Goal: Task Accomplishment & Management: Complete application form

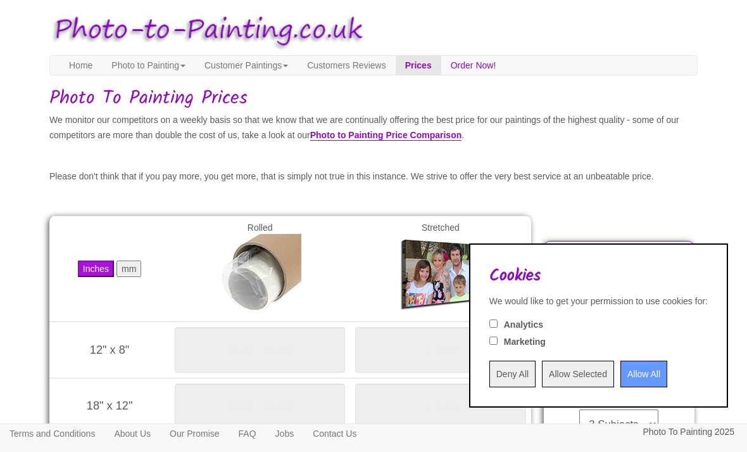
scroll to position [68, 0]
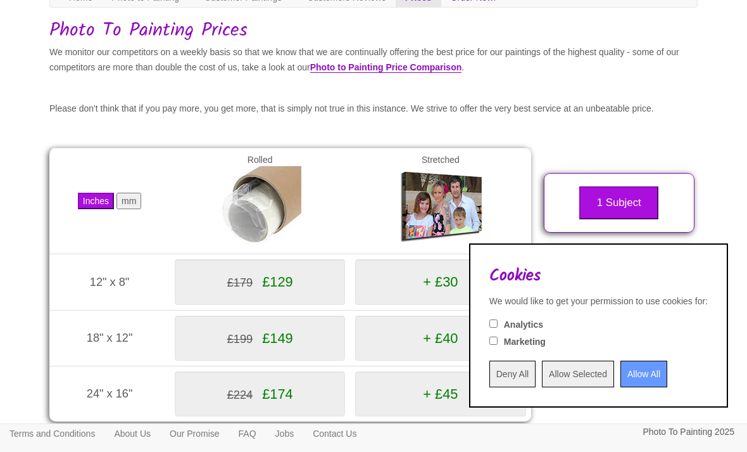
click at [623, 377] on input "Allow All" at bounding box center [644, 373] width 47 height 27
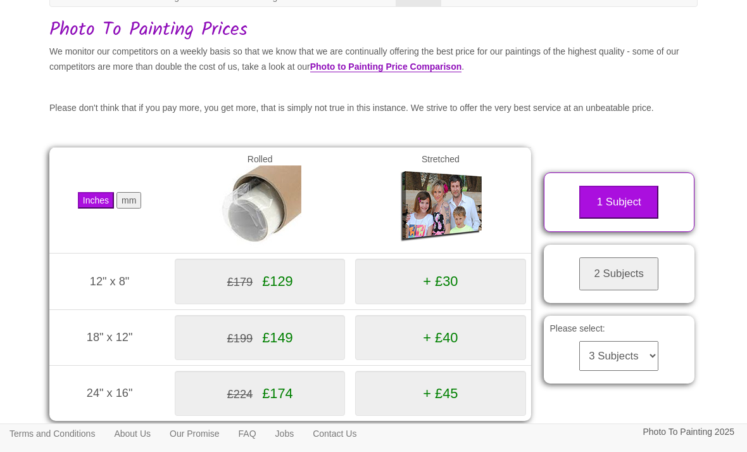
scroll to position [0, 0]
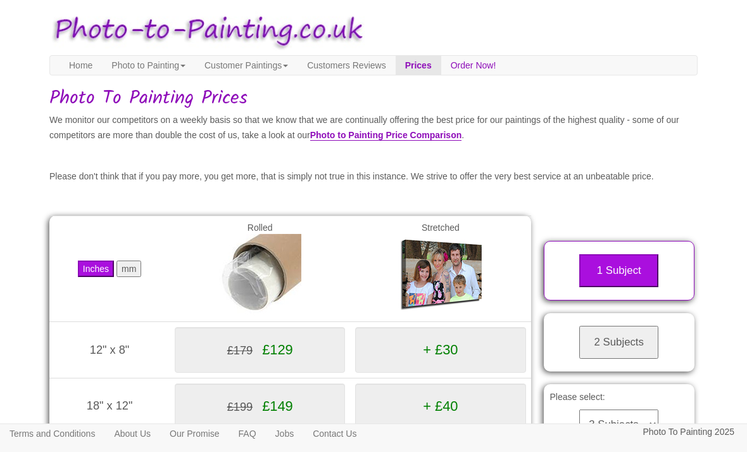
click at [506, 63] on link "Order Now!" at bounding box center [473, 65] width 65 height 19
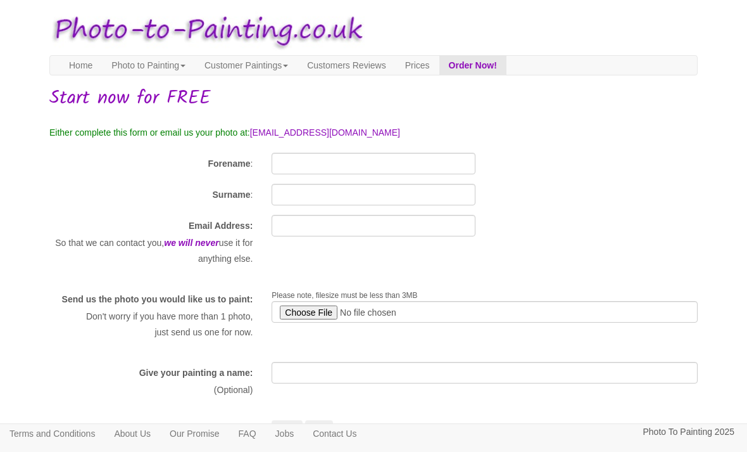
click at [439, 64] on link "Prices" at bounding box center [418, 65] width 44 height 19
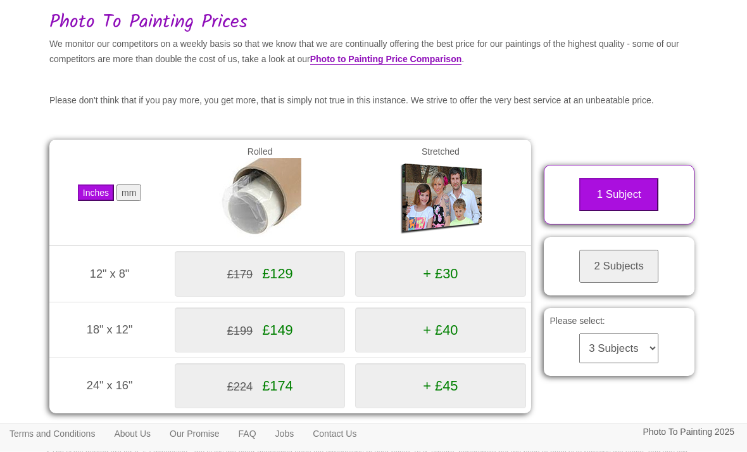
scroll to position [83, 0]
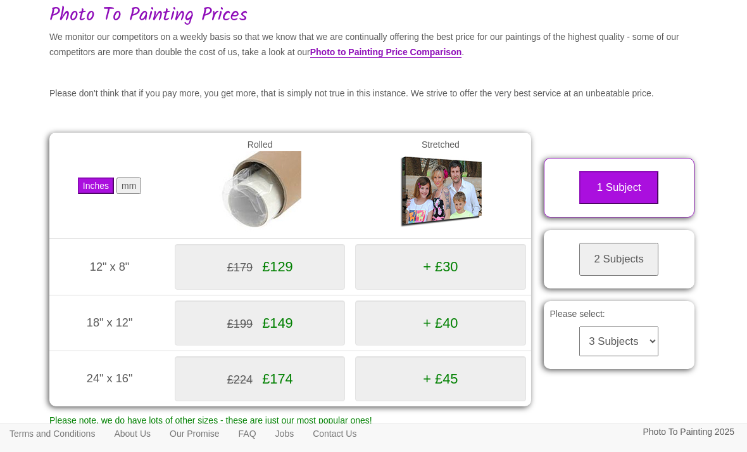
click at [462, 56] on link "Photo to Painting Price Comparison" at bounding box center [386, 52] width 152 height 11
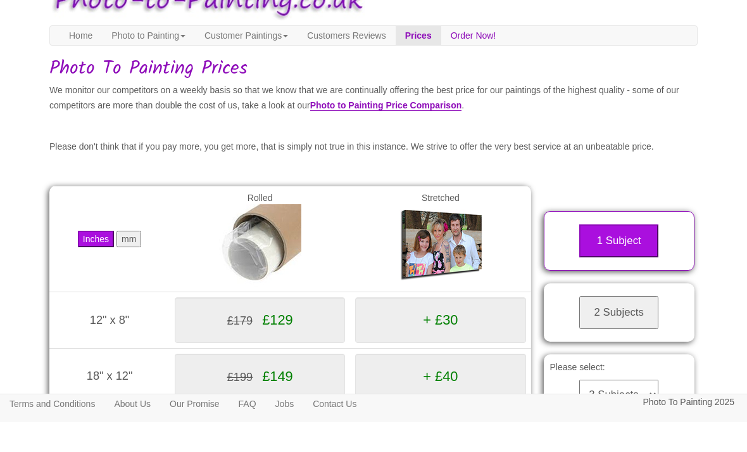
scroll to position [35, 0]
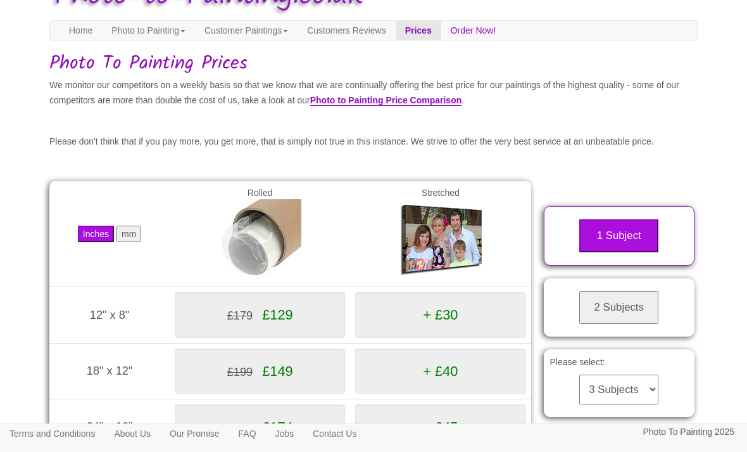
click at [636, 315] on button "2 Subjects" at bounding box center [618, 307] width 79 height 33
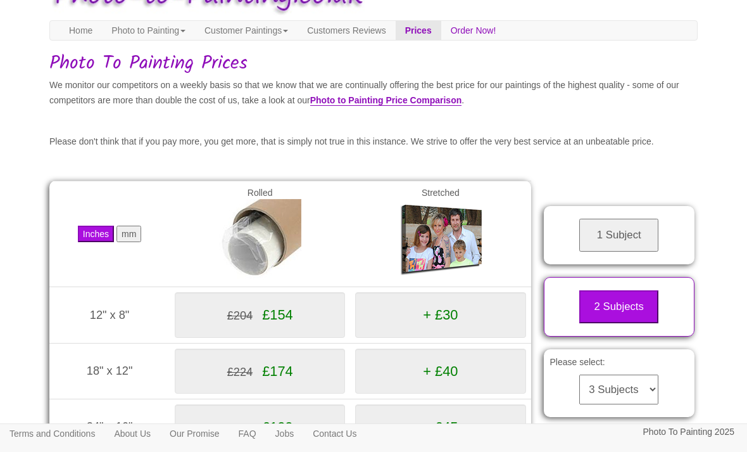
scroll to position [0, 0]
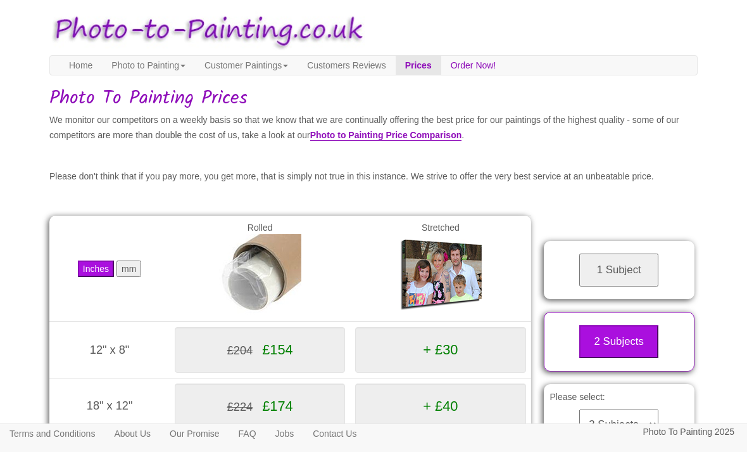
click at [506, 68] on link "Order Now!" at bounding box center [473, 65] width 65 height 19
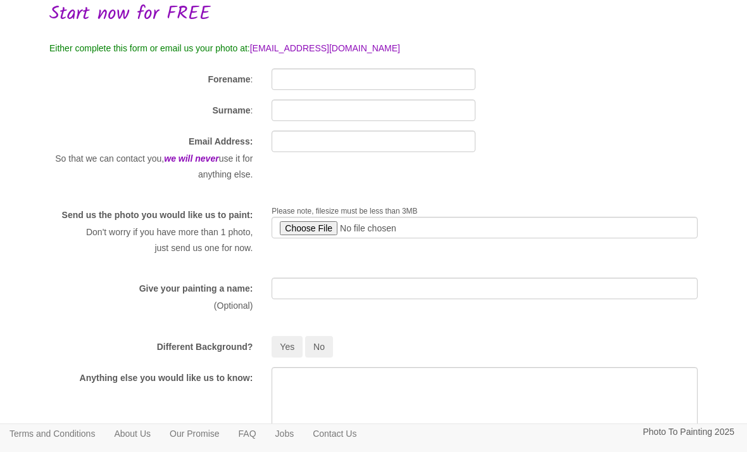
scroll to position [84, 0]
click at [452, 70] on input "Forename" at bounding box center [373, 79] width 203 height 22
type input "Matthew"
click at [446, 109] on input "Surname" at bounding box center [373, 110] width 203 height 22
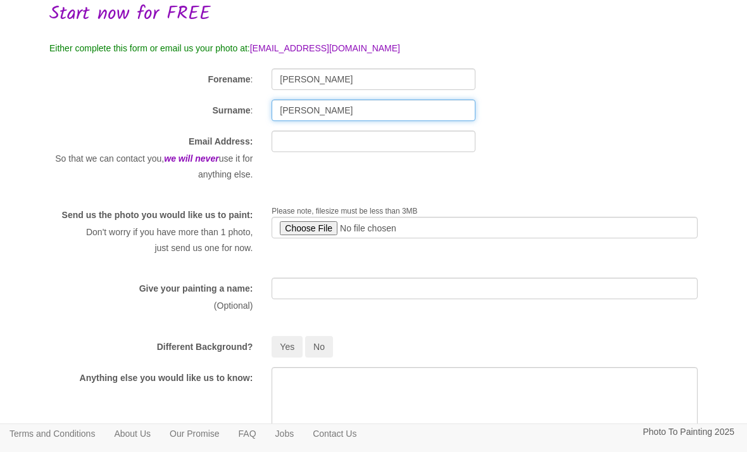
type input "Fowles"
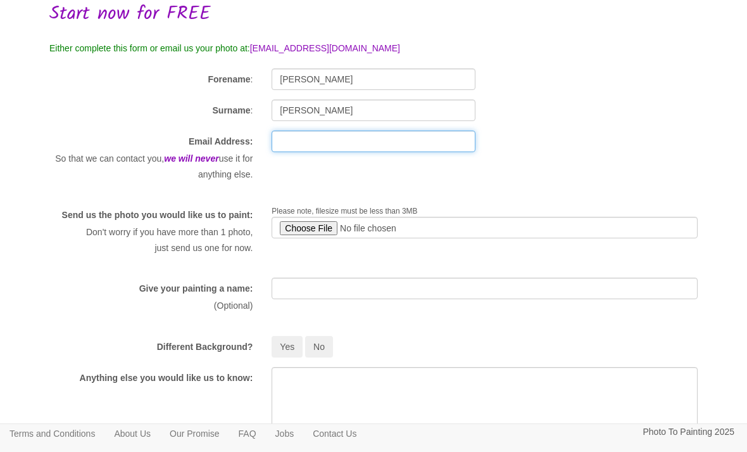
click at [431, 139] on input "text" at bounding box center [373, 141] width 203 height 22
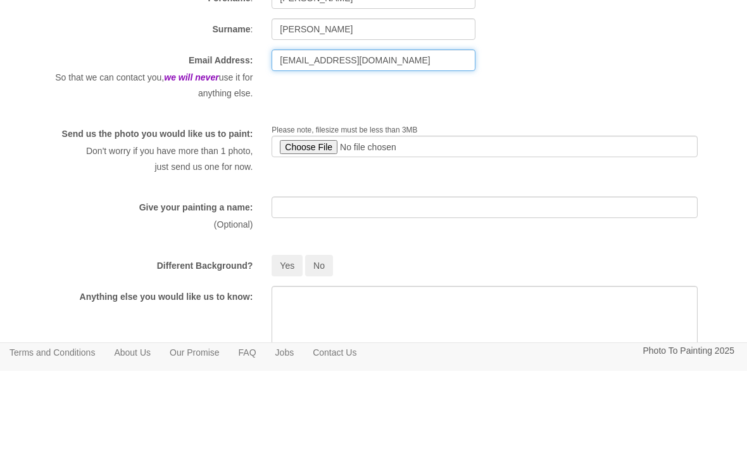
type input "Mat1247@hotmail.com"
click at [305, 217] on input "file" at bounding box center [485, 228] width 426 height 22
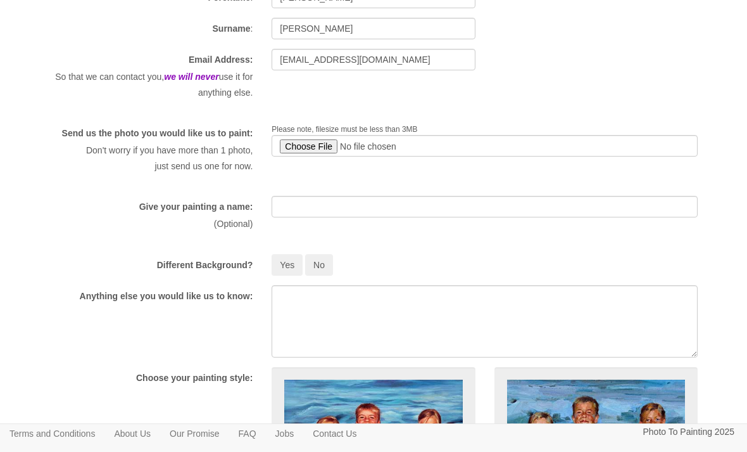
type input "C:\fakepath\IMG_1238.jpeg"
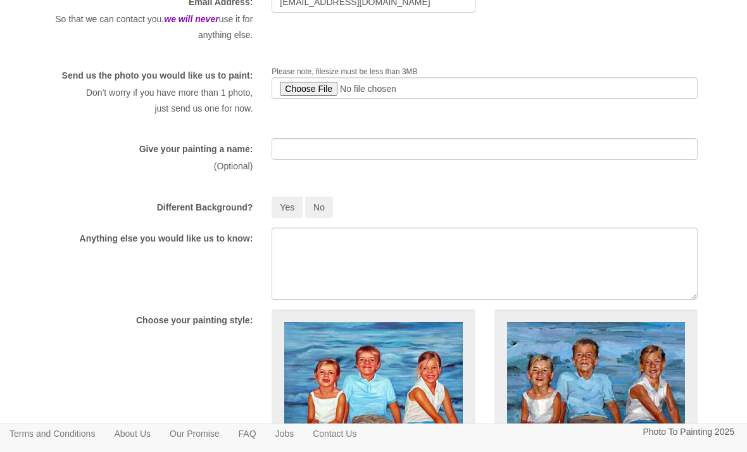
scroll to position [218, 0]
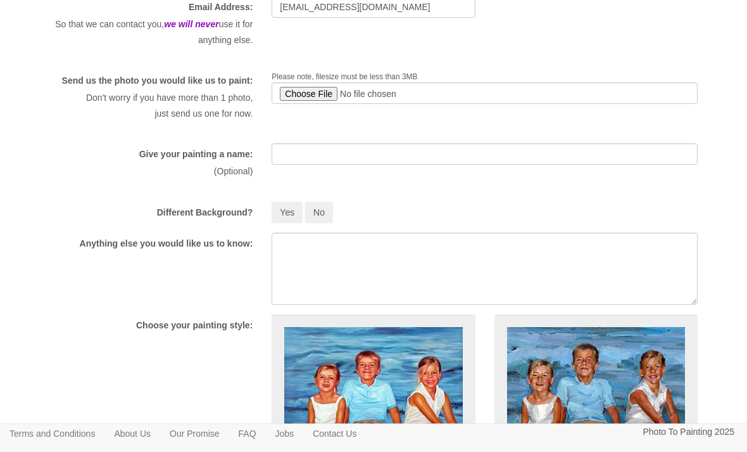
click at [346, 92] on input "file" at bounding box center [485, 93] width 426 height 22
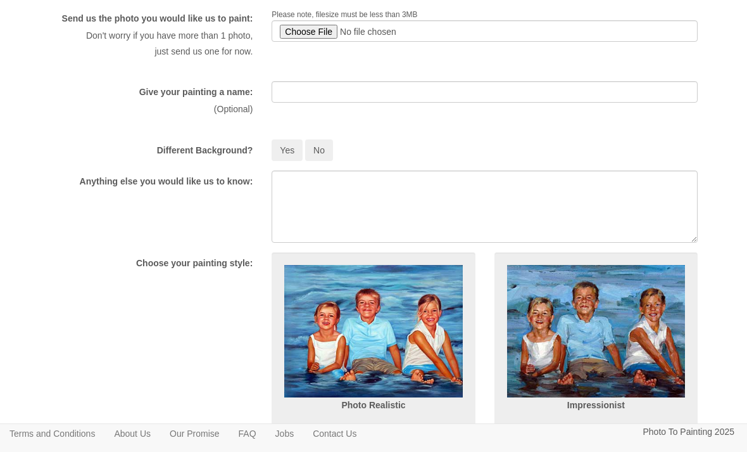
scroll to position [286, 0]
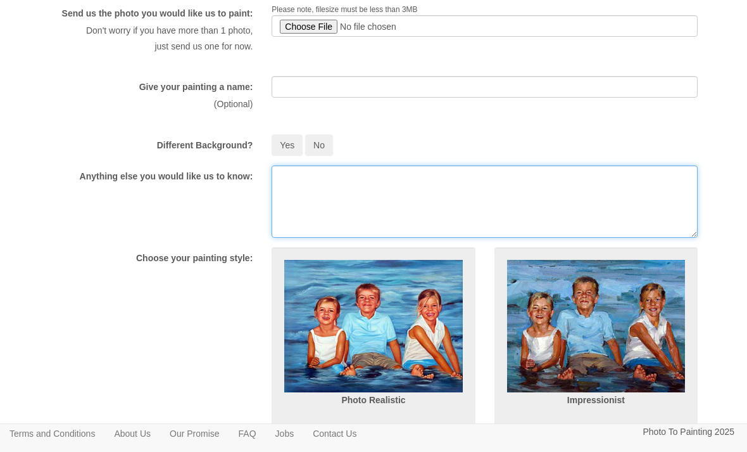
click at [555, 215] on textarea at bounding box center [485, 201] width 426 height 72
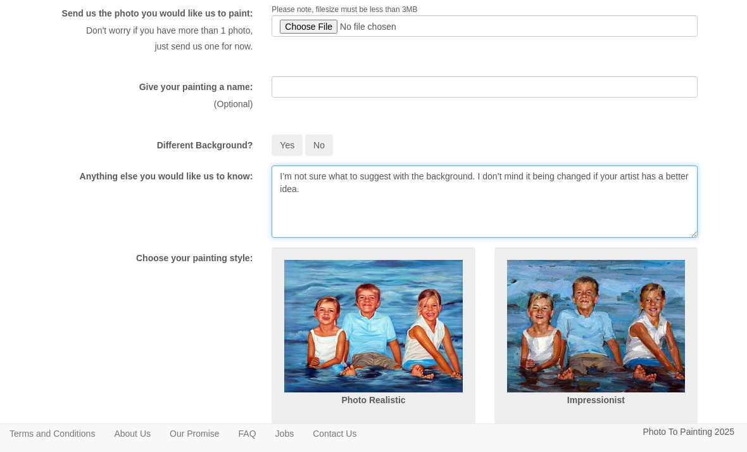
type textarea "I’m not sure what to suggest with the background. I don’t mind it being changed…"
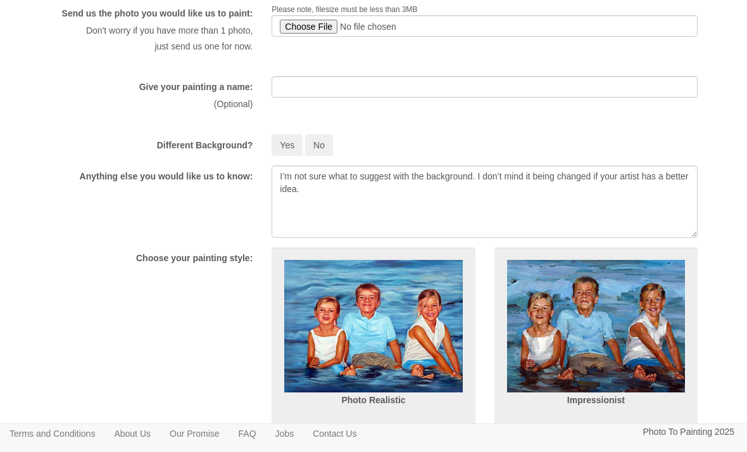
click at [285, 156] on button "Yes" at bounding box center [287, 145] width 31 height 22
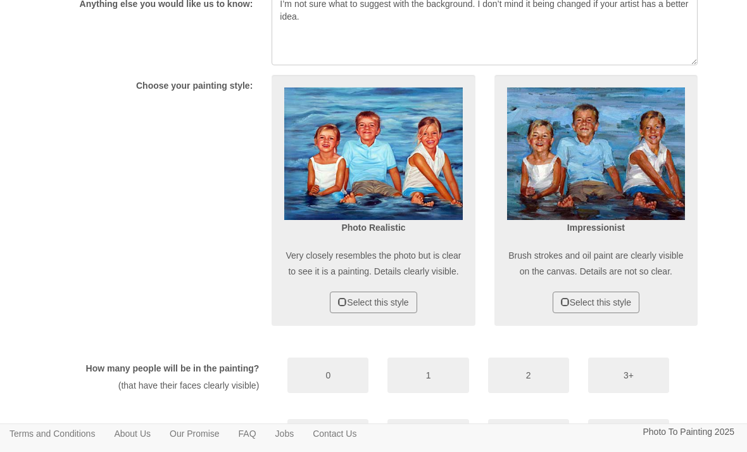
scroll to position [901, 0]
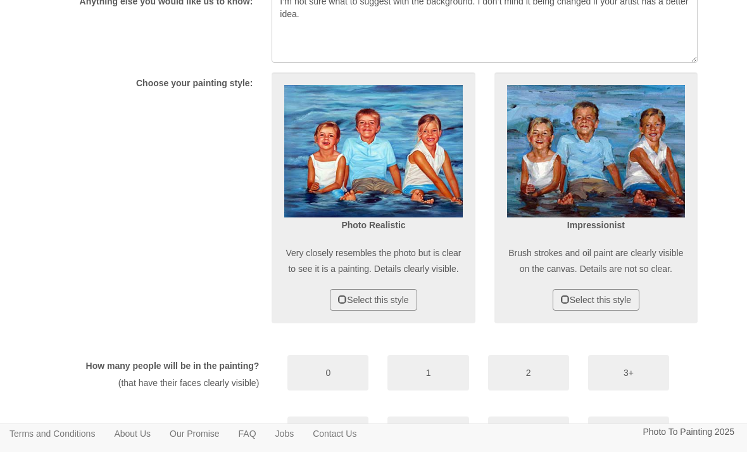
click at [396, 310] on button "Select this style" at bounding box center [373, 300] width 87 height 22
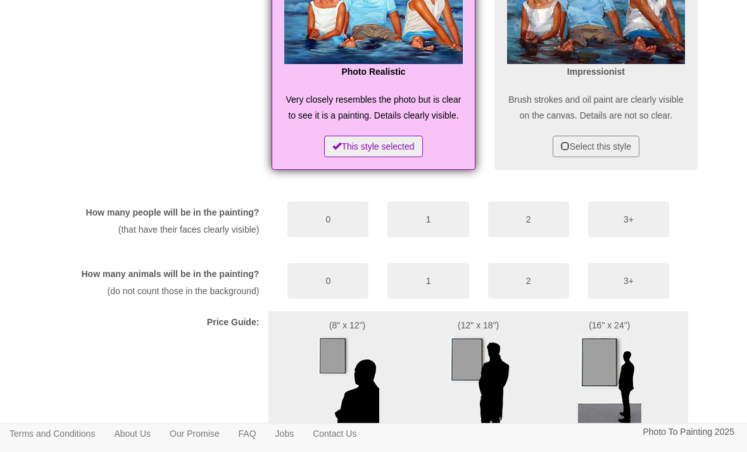
scroll to position [1056, 0]
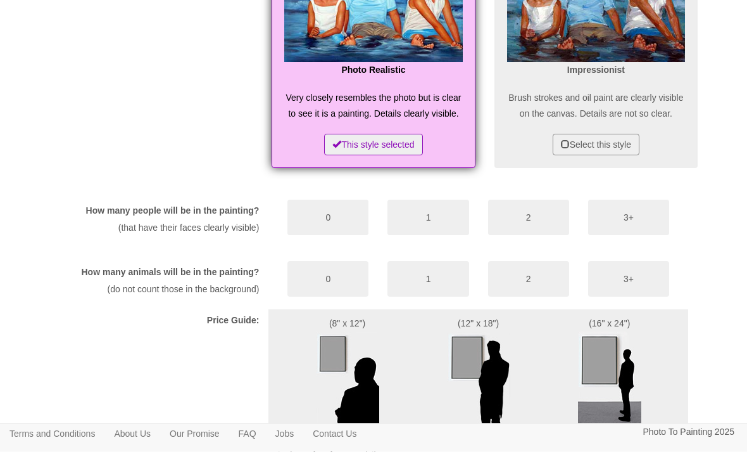
click at [427, 236] on button "1" at bounding box center [428, 217] width 81 height 35
click at [520, 235] on button "2" at bounding box center [528, 216] width 81 height 35
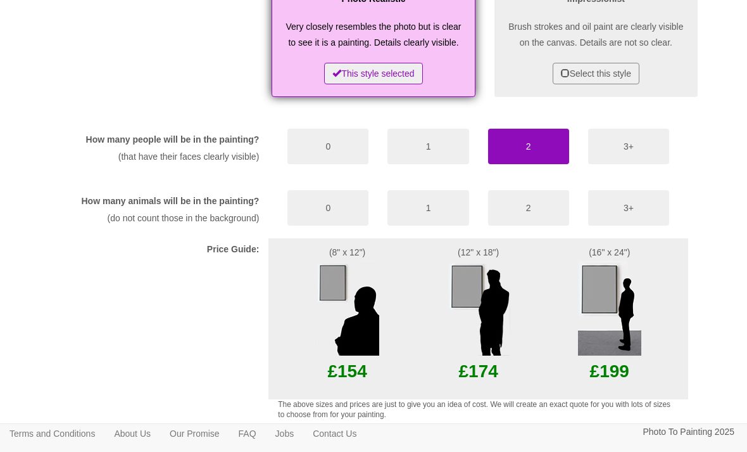
click at [329, 225] on button "0" at bounding box center [328, 207] width 81 height 35
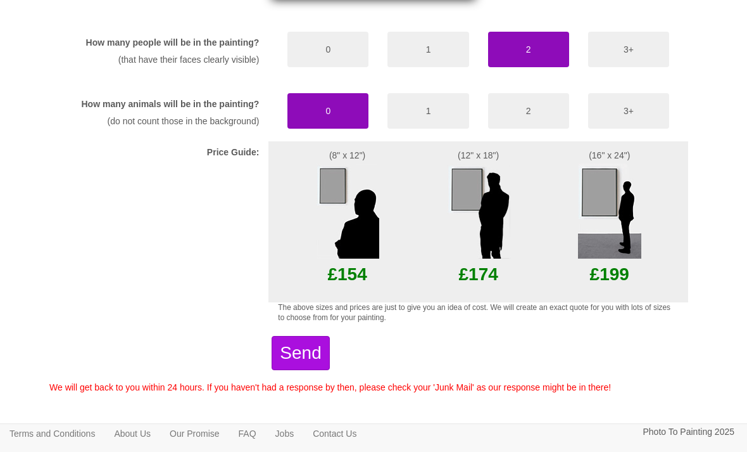
scroll to position [1249, 0]
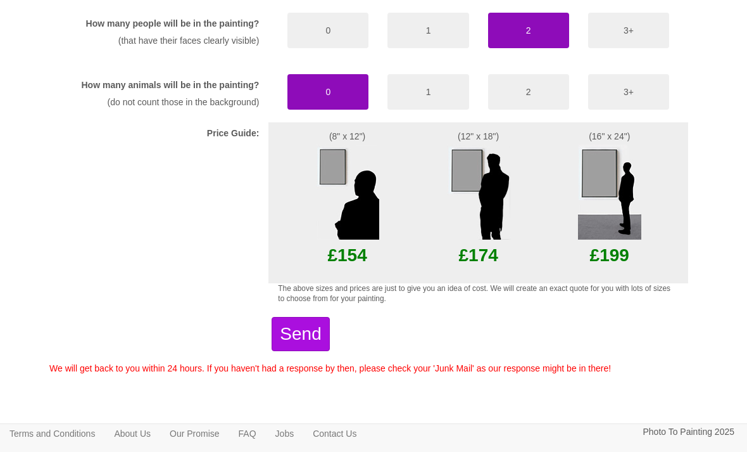
click at [471, 218] on img at bounding box center [478, 191] width 63 height 95
click at [322, 351] on button "Send" at bounding box center [301, 334] width 58 height 34
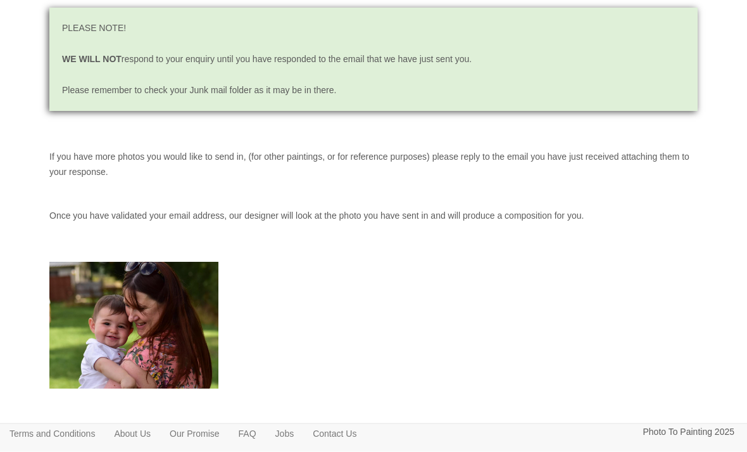
scroll to position [121, 0]
